Goal: Transaction & Acquisition: Purchase product/service

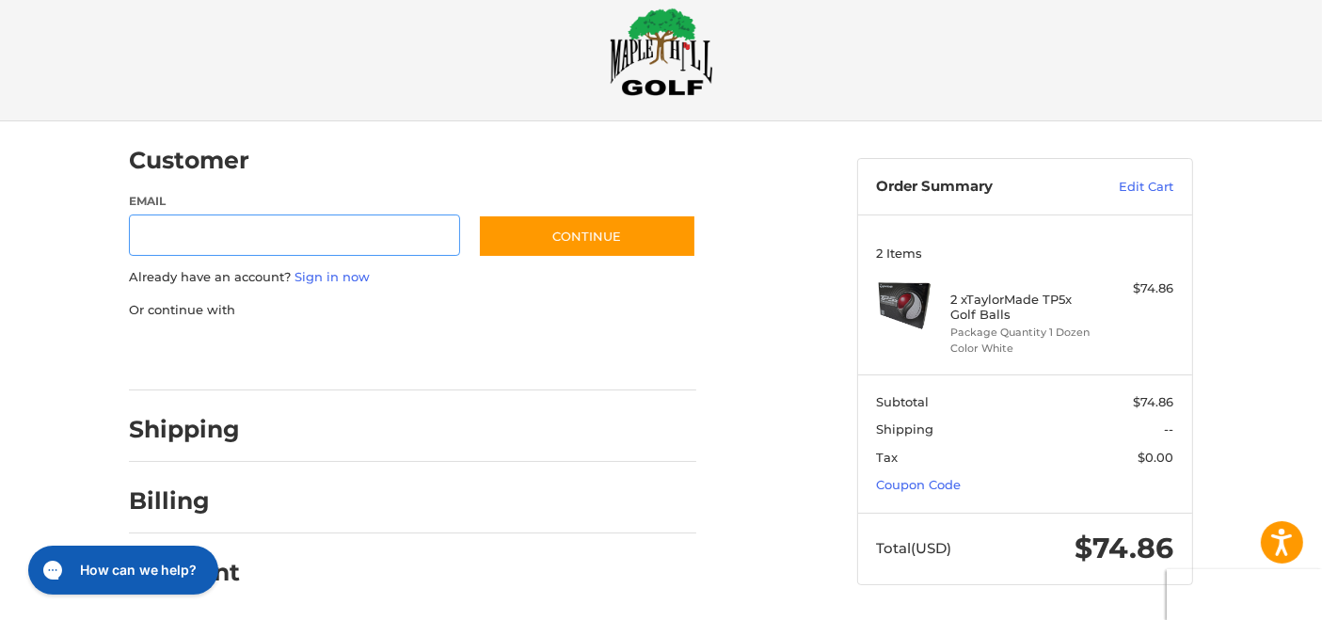
scroll to position [30, 0]
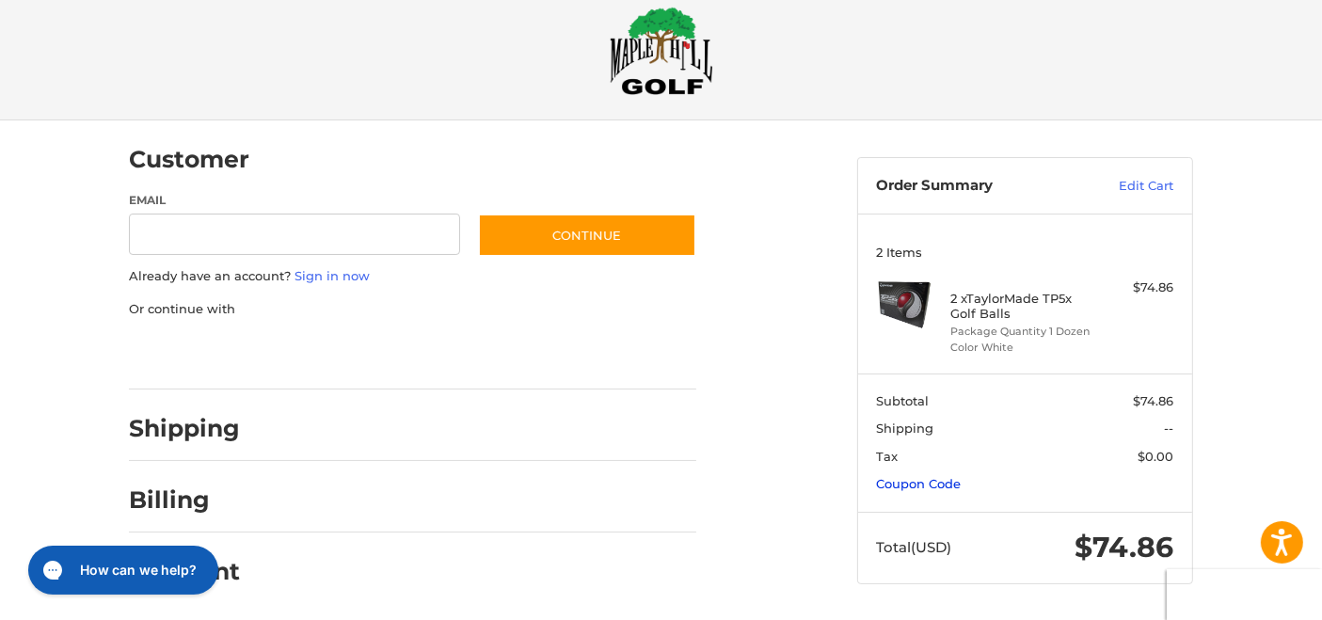
click at [905, 482] on link "Coupon Code" at bounding box center [919, 483] width 85 height 15
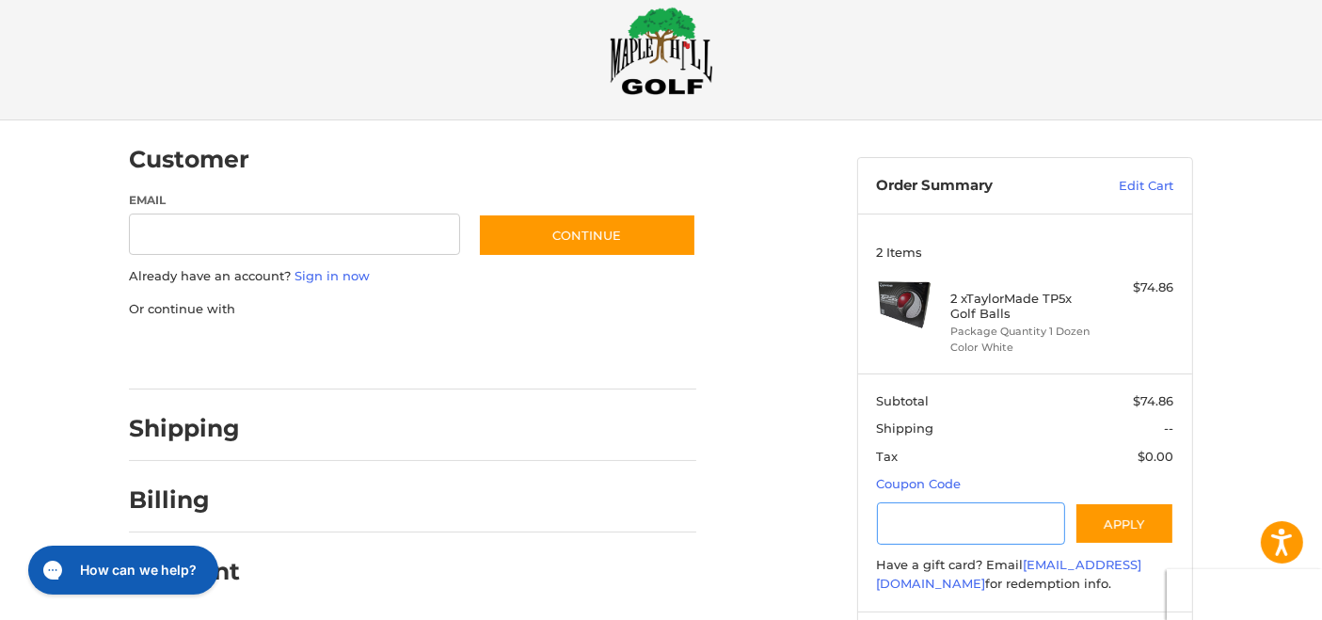
click at [908, 518] on input "Gift Certificate or Coupon Code" at bounding box center [971, 523] width 189 height 42
type input "*********"
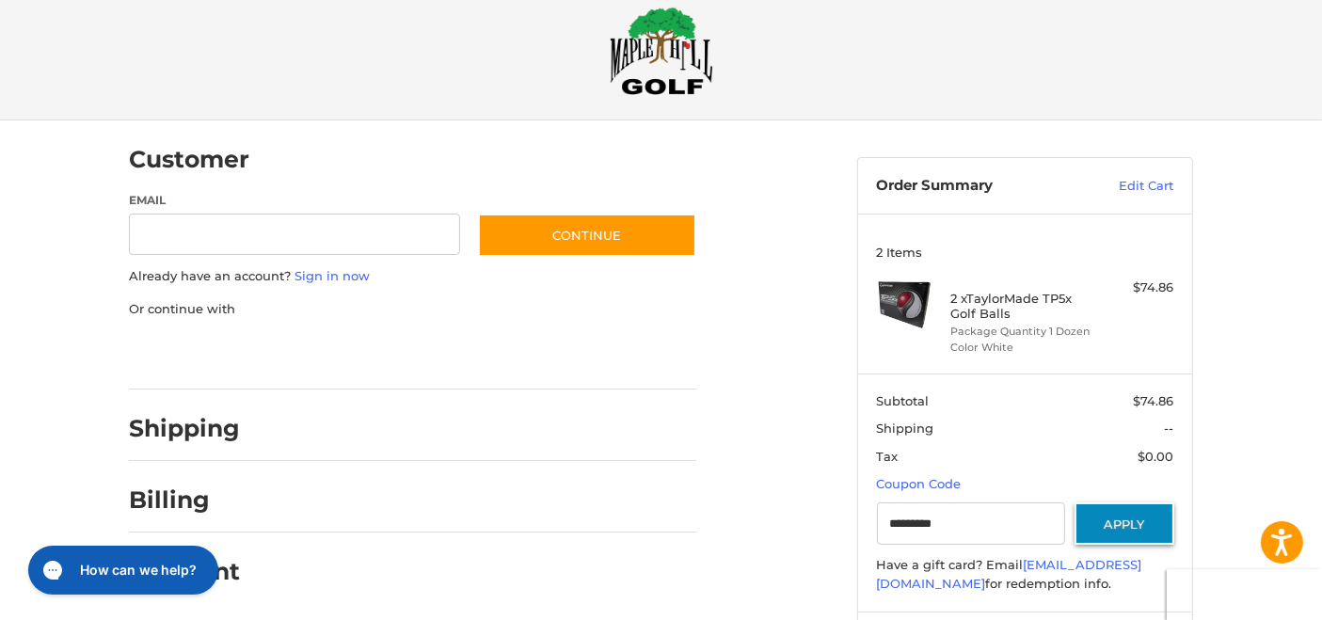
click at [1124, 519] on button "Apply" at bounding box center [1124, 523] width 100 height 42
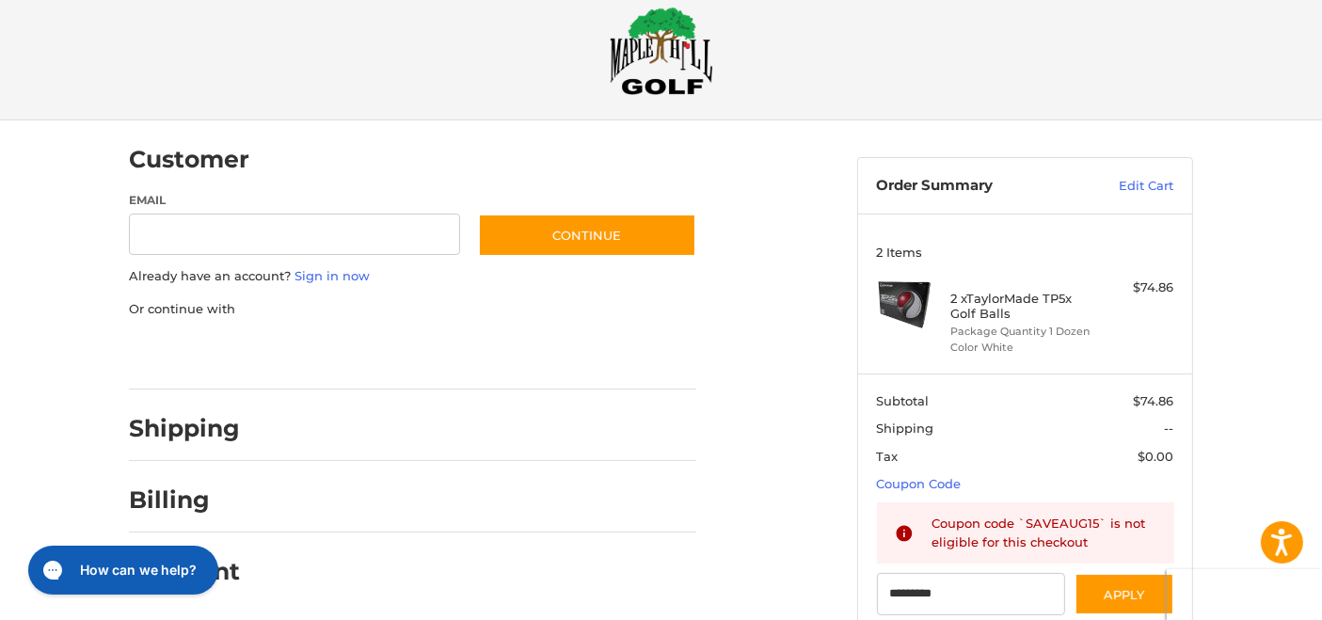
scroll to position [0, 0]
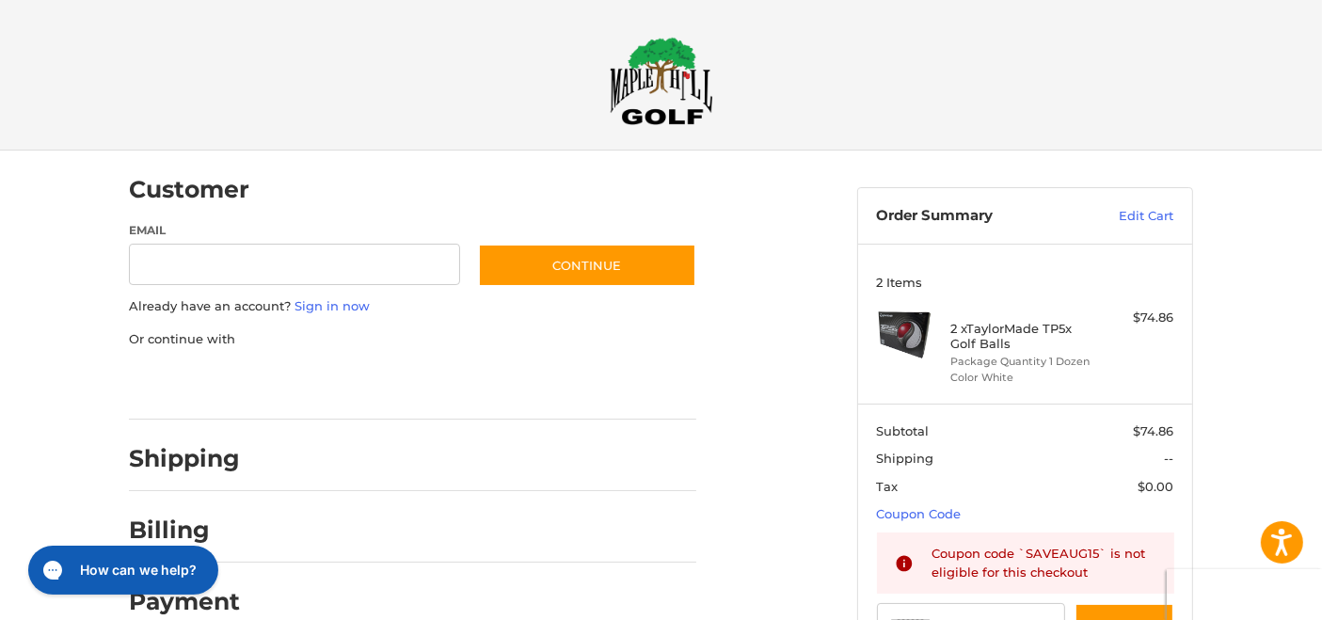
click at [654, 78] on img at bounding box center [661, 81] width 103 height 88
